Goal: Use online tool/utility: Utilize a website feature to perform a specific function

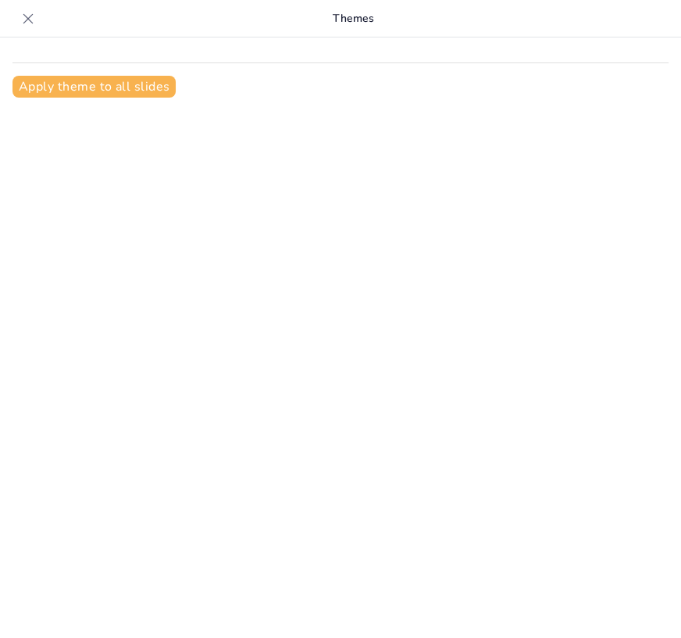
scroll to position [20, 0]
type input "Kewirausahaan: Proses Menciptakan Nilai dan Peluang"
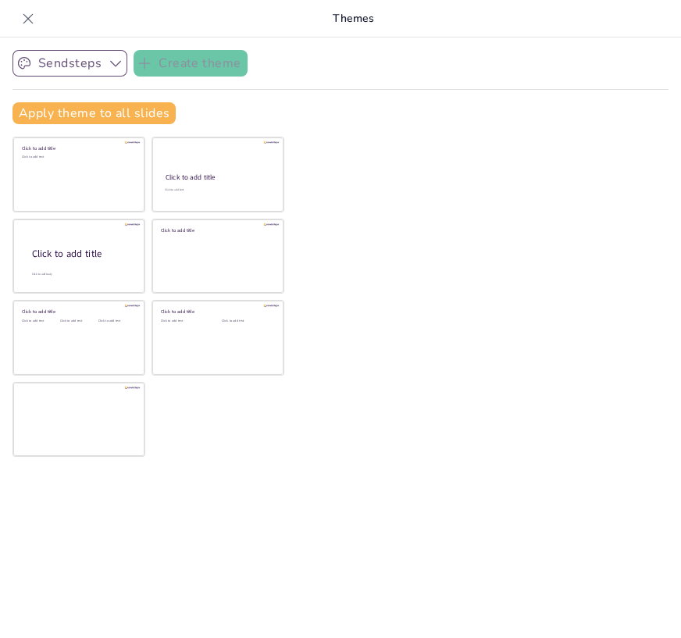
click at [112, 59] on icon "button" at bounding box center [116, 63] width 16 height 16
click at [95, 118] on button "Apply theme to all slides" at bounding box center [94, 113] width 163 height 22
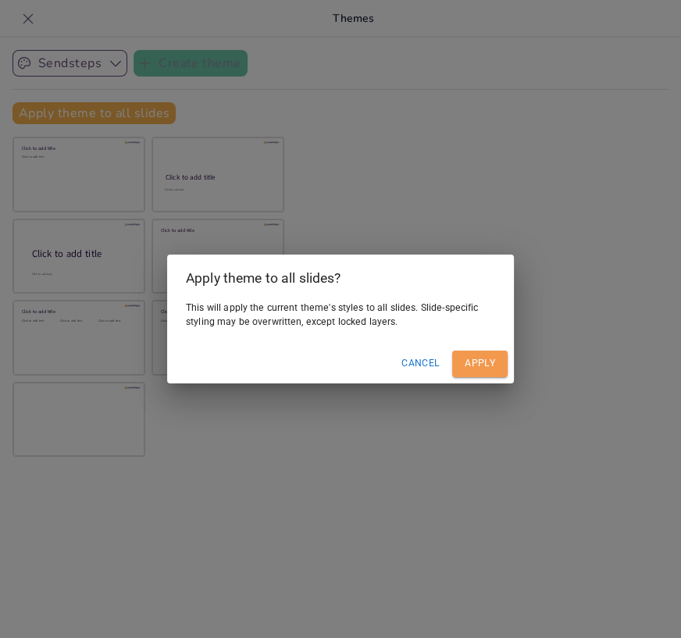
click at [488, 361] on button "Apply" at bounding box center [479, 364] width 55 height 26
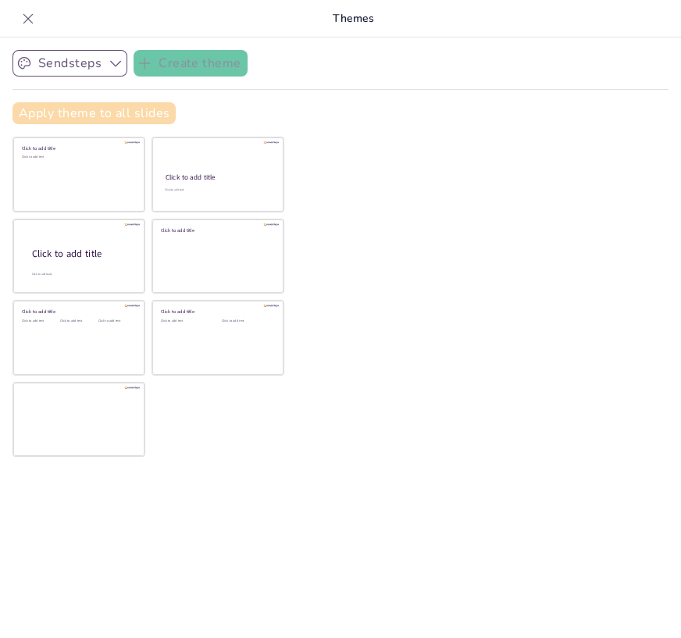
click at [150, 113] on button "Apply theme to all slides" at bounding box center [94, 113] width 163 height 22
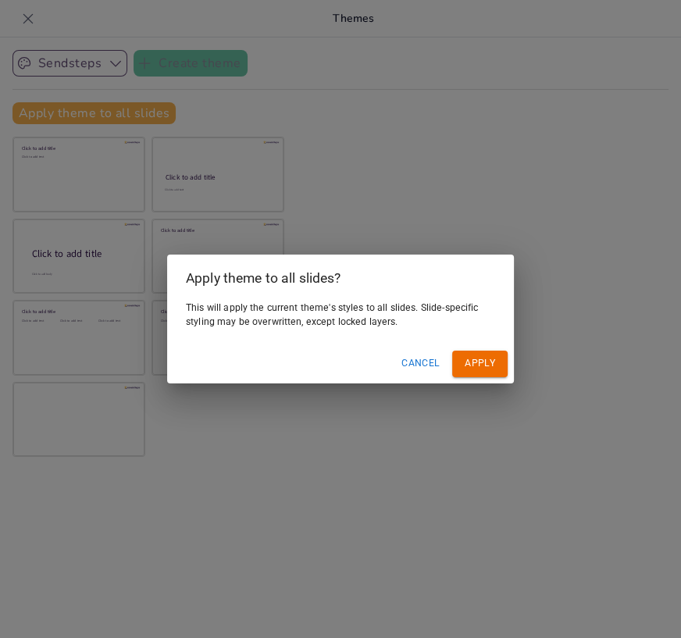
click at [492, 363] on button "Apply" at bounding box center [479, 364] width 55 height 26
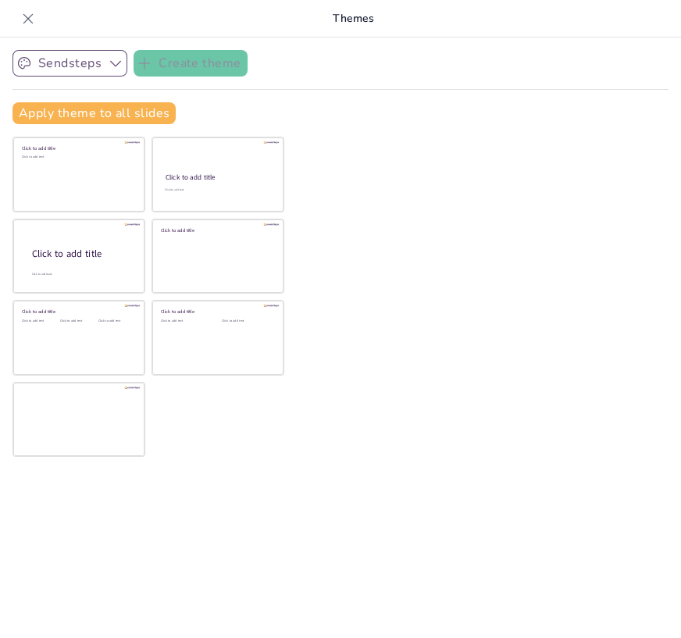
click at [31, 17] on icon at bounding box center [28, 19] width 16 height 16
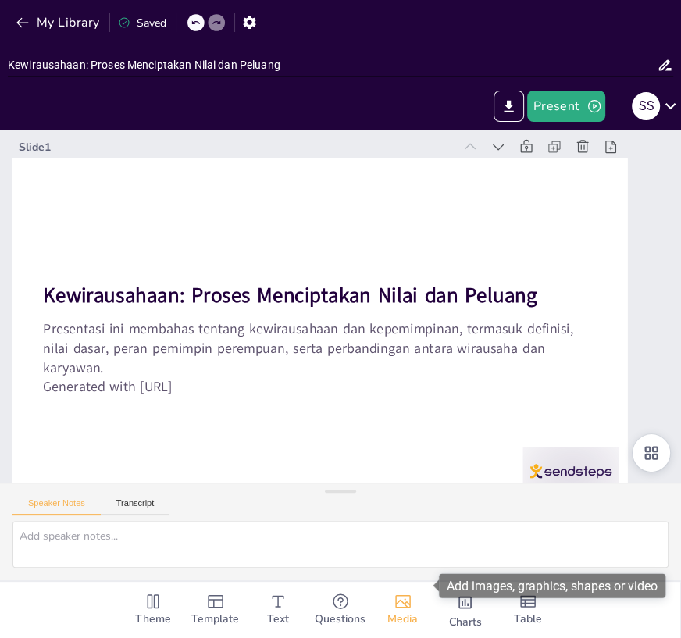
click at [401, 592] on icon "Add images, graphics, shapes or video" at bounding box center [403, 601] width 19 height 19
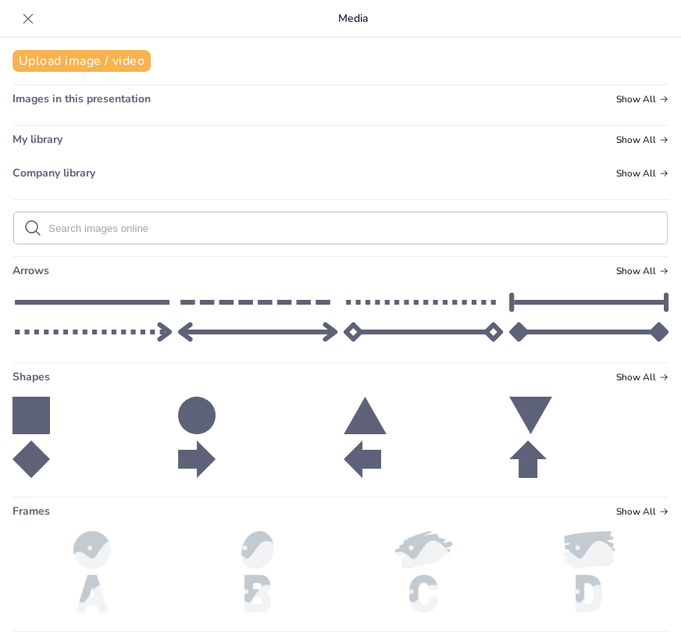
click at [34, 13] on icon at bounding box center [28, 19] width 16 height 16
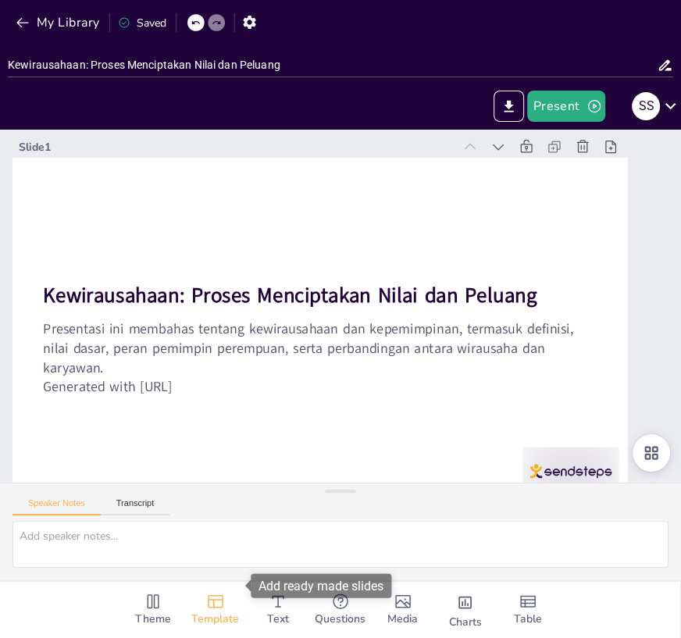
click at [214, 592] on icon "Add ready made slides" at bounding box center [215, 601] width 19 height 19
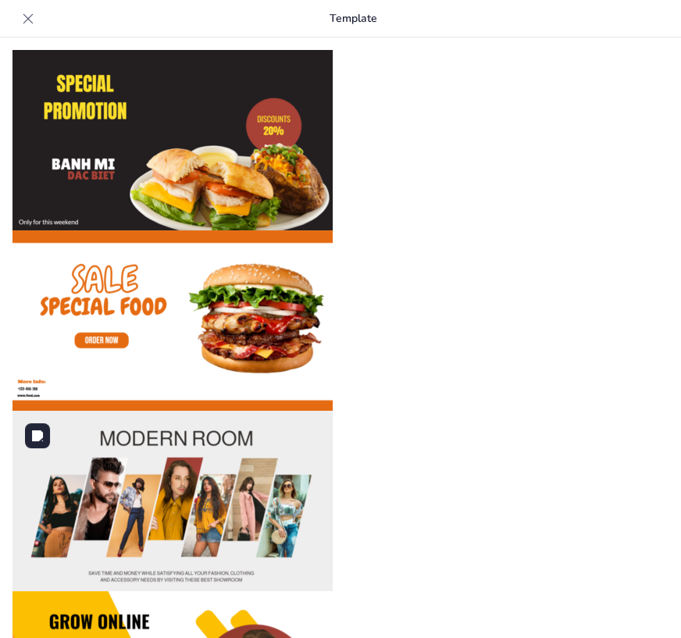
click at [114, 502] on img at bounding box center [173, 501] width 320 height 181
click at [191, 506] on img at bounding box center [173, 501] width 320 height 181
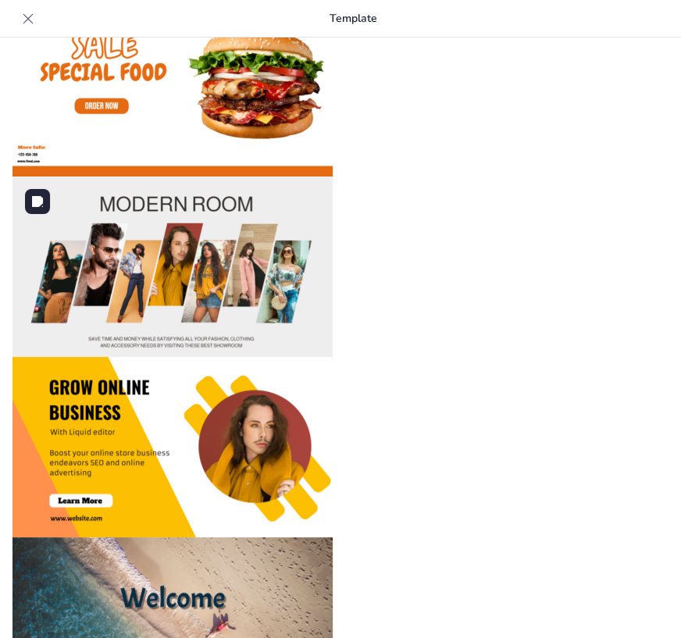
click at [159, 280] on img at bounding box center [173, 267] width 320 height 181
drag, startPoint x: 177, startPoint y: 263, endPoint x: 435, endPoint y: 287, distance: 259.8
click at [435, 287] on div at bounding box center [341, 267] width 656 height 181
click at [173, 294] on img at bounding box center [173, 267] width 320 height 181
click at [188, 278] on img at bounding box center [173, 267] width 320 height 181
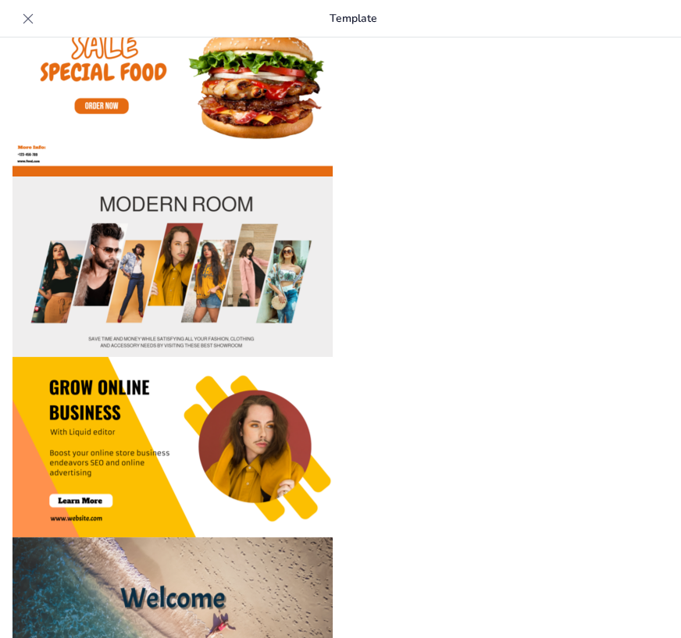
click at [34, 13] on icon at bounding box center [28, 19] width 16 height 16
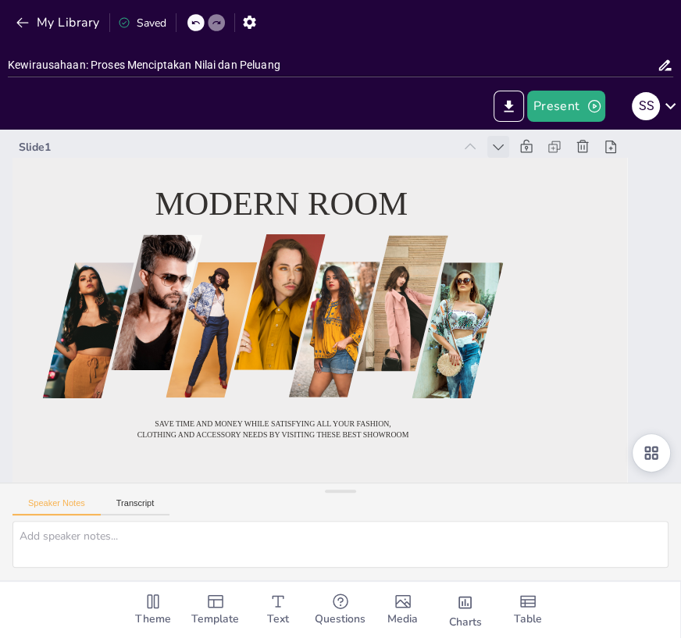
click at [492, 471] on icon at bounding box center [482, 479] width 17 height 17
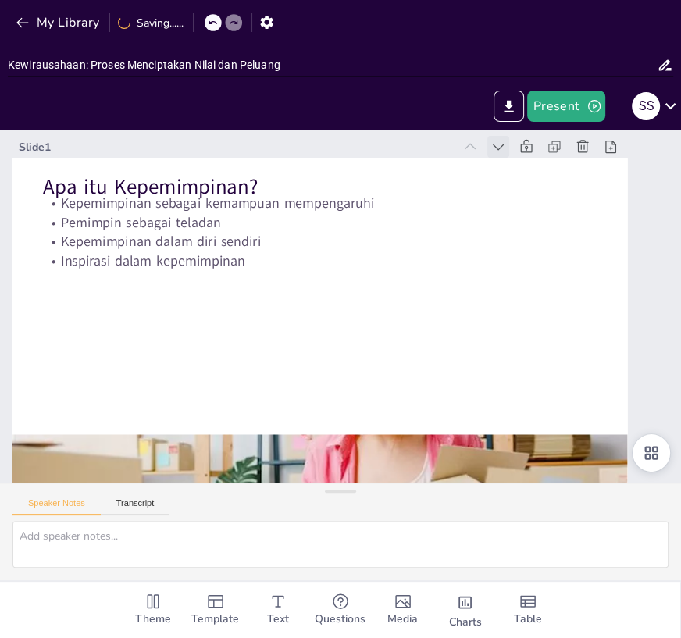
click at [520, 418] on icon at bounding box center [529, 427] width 19 height 19
type textarea "Pemimpin memiliki kemampuan untuk mempengaruhi orang lain dalam mencapai tujuan…"
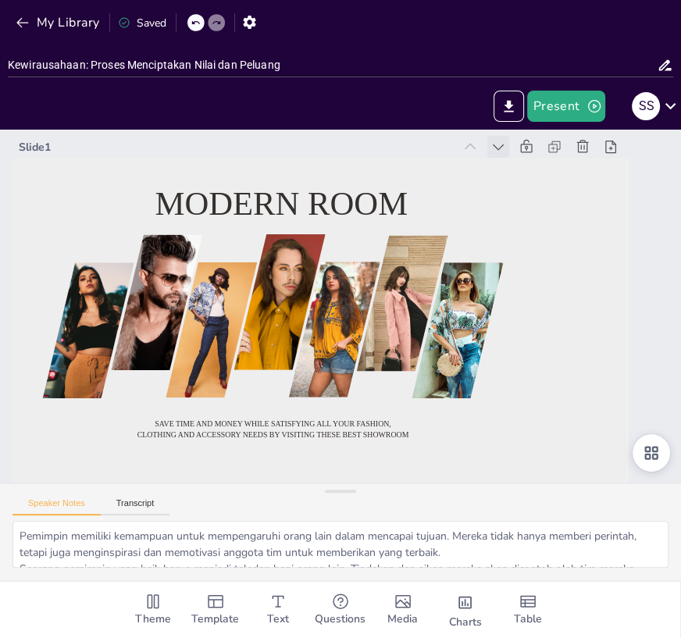
click at [547, 352] on icon at bounding box center [557, 362] width 21 height 21
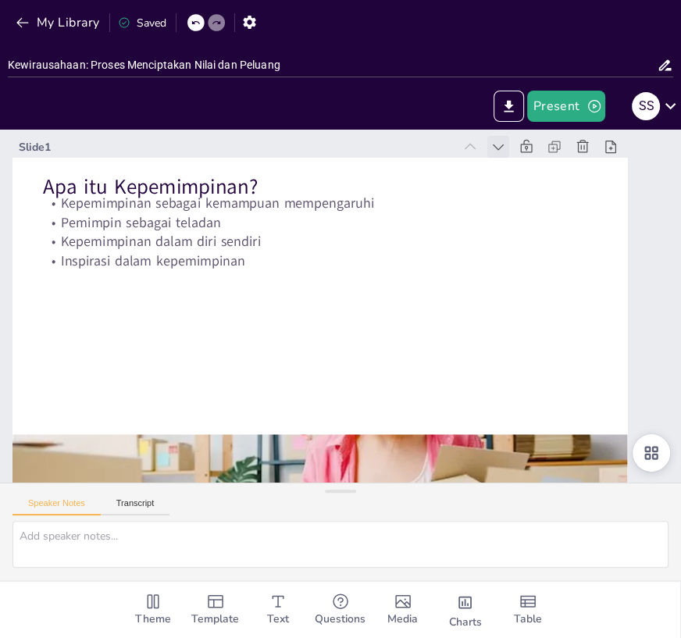
click at [430, 107] on icon at bounding box center [419, 97] width 20 height 20
type textarea "Pemimpin memiliki kemampuan untuk mempengaruhi orang lain dalam mencapai tujuan…"
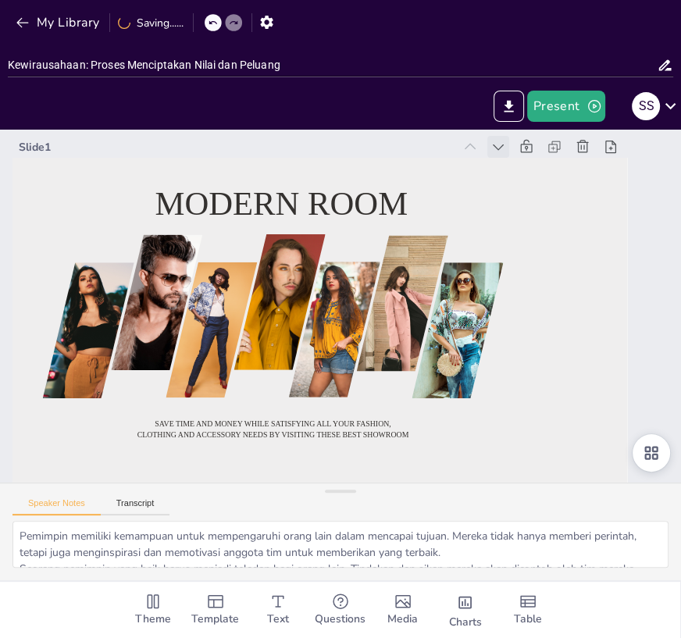
click at [163, 420] on icon at bounding box center [154, 429] width 19 height 19
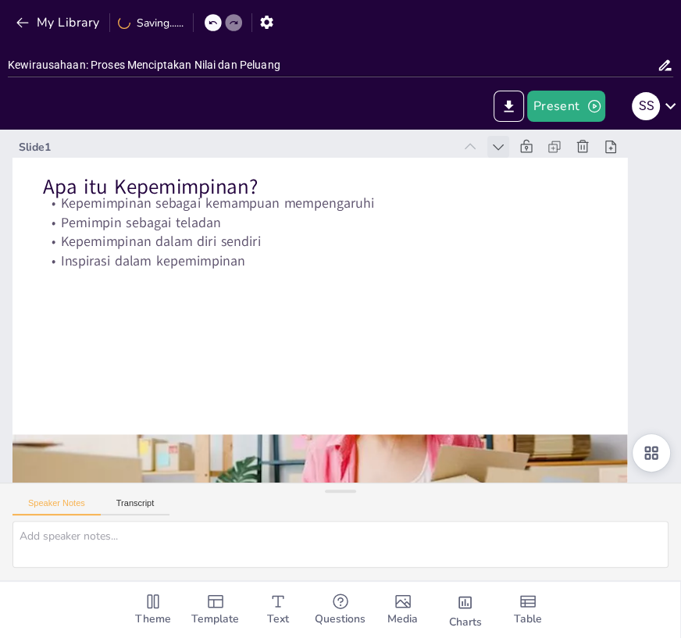
click at [385, 96] on icon at bounding box center [374, 85] width 22 height 22
type textarea "Pemimpin memiliki kemampuan untuk mempengaruhi orang lain dalam mencapai tujuan…"
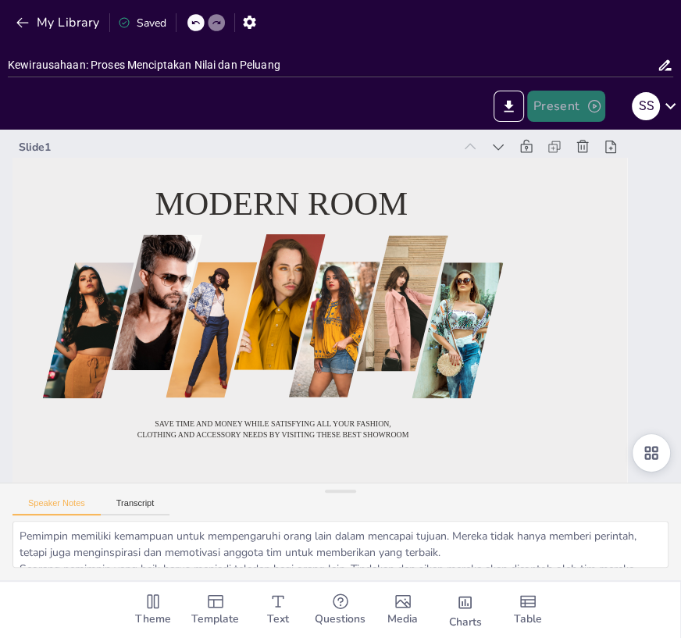
click at [557, 106] on button "Present" at bounding box center [566, 106] width 78 height 31
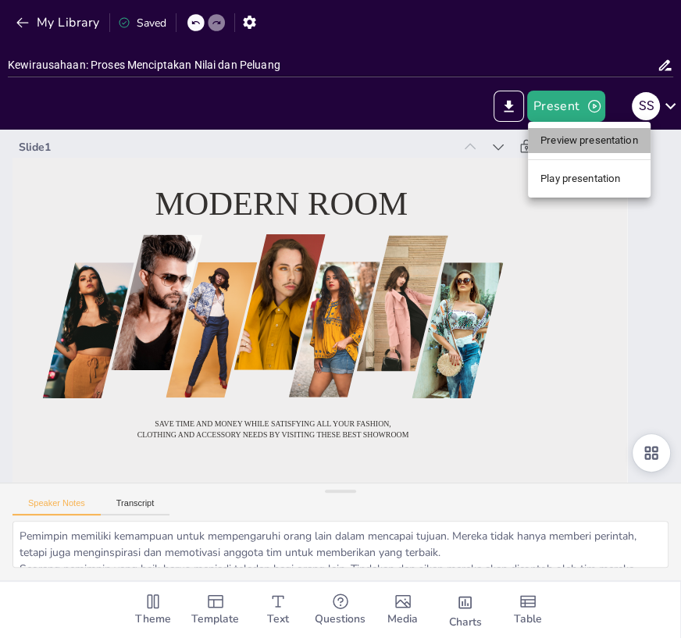
click at [575, 136] on li "Preview presentation" at bounding box center [589, 140] width 123 height 25
